Goal: Entertainment & Leisure: Consume media (video, audio)

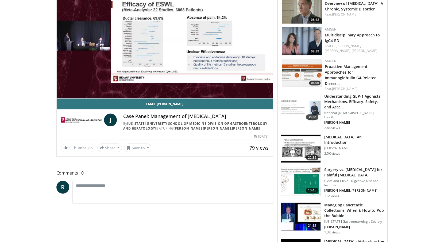
scroll to position [24, 0]
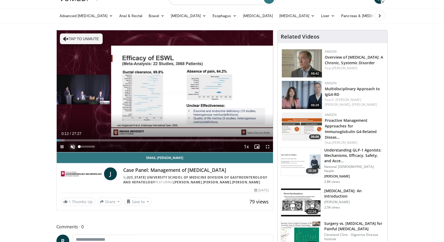
click at [72, 147] on span "Video Player" at bounding box center [72, 146] width 11 height 11
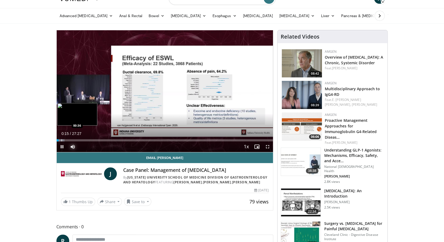
click at [62, 139] on div "Progress Bar" at bounding box center [62, 140] width 1 height 2
click at [67, 140] on div "Loaded : 6.62% 01:23 01:23" at bounding box center [165, 140] width 217 height 2
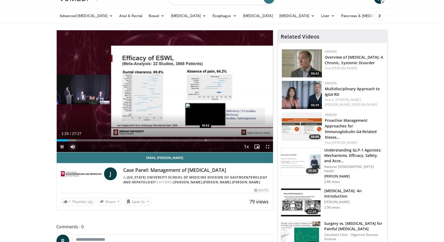
click at [205, 139] on div "Loaded : 9.03% 01:25 18:52" at bounding box center [165, 140] width 217 height 2
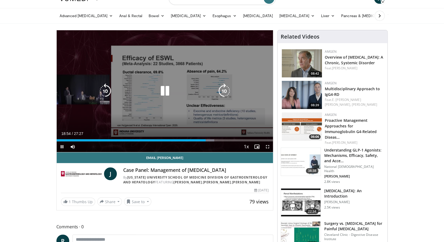
click at [169, 140] on video-js "**********" at bounding box center [165, 91] width 217 height 122
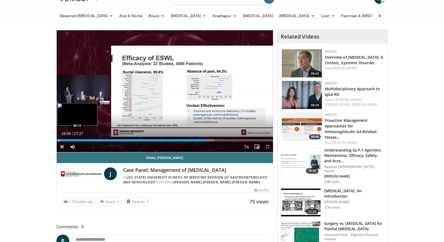
click at [57, 140] on div "18:56" at bounding box center [131, 140] width 149 height 2
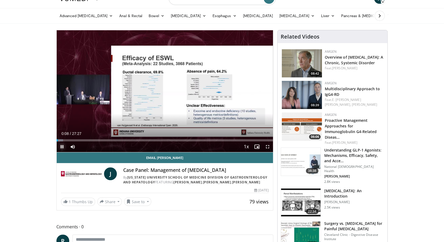
click at [63, 146] on span "Video Player" at bounding box center [62, 146] width 11 height 11
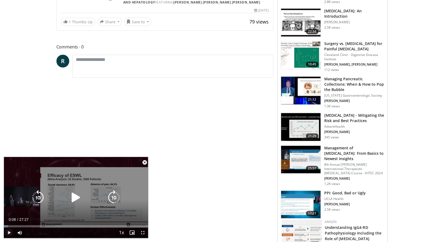
scroll to position [0, 0]
